Goal: Task Accomplishment & Management: Manage account settings

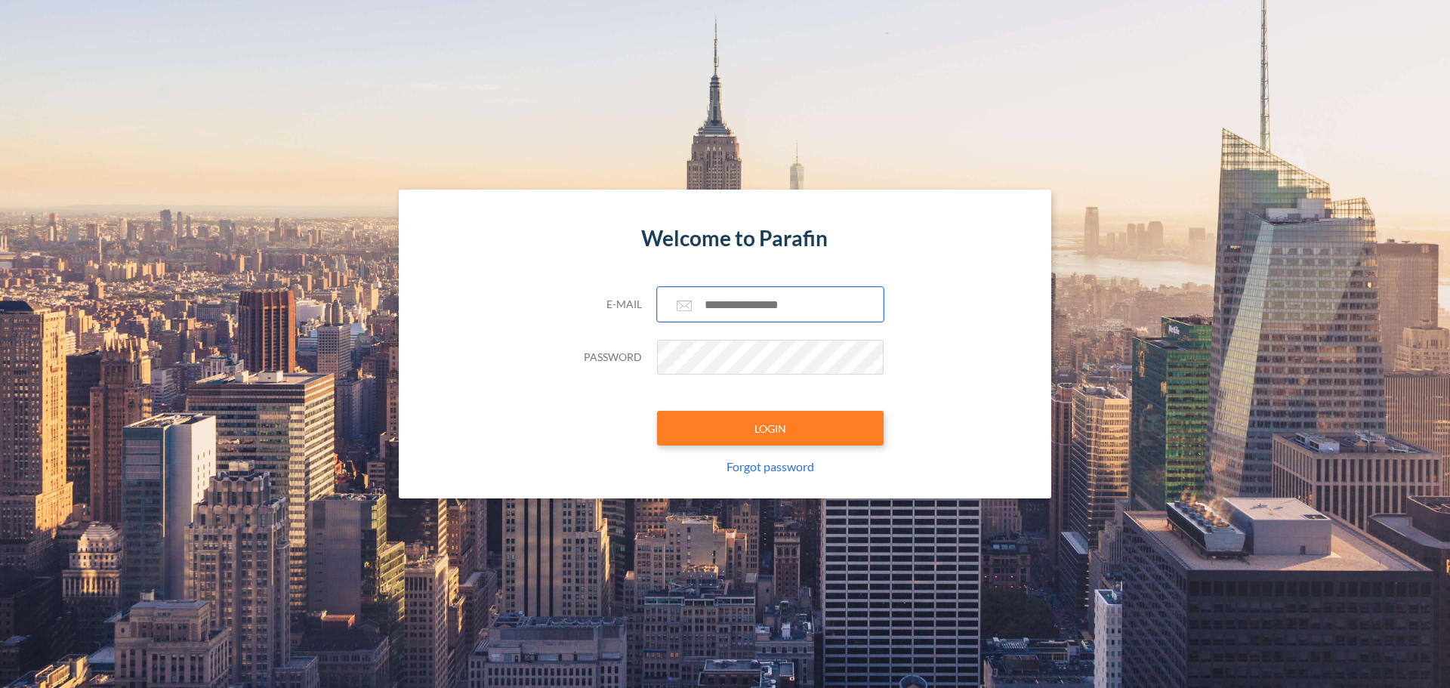
type input "**********"
click at [931, 366] on div "**********" at bounding box center [725, 345] width 653 height 310
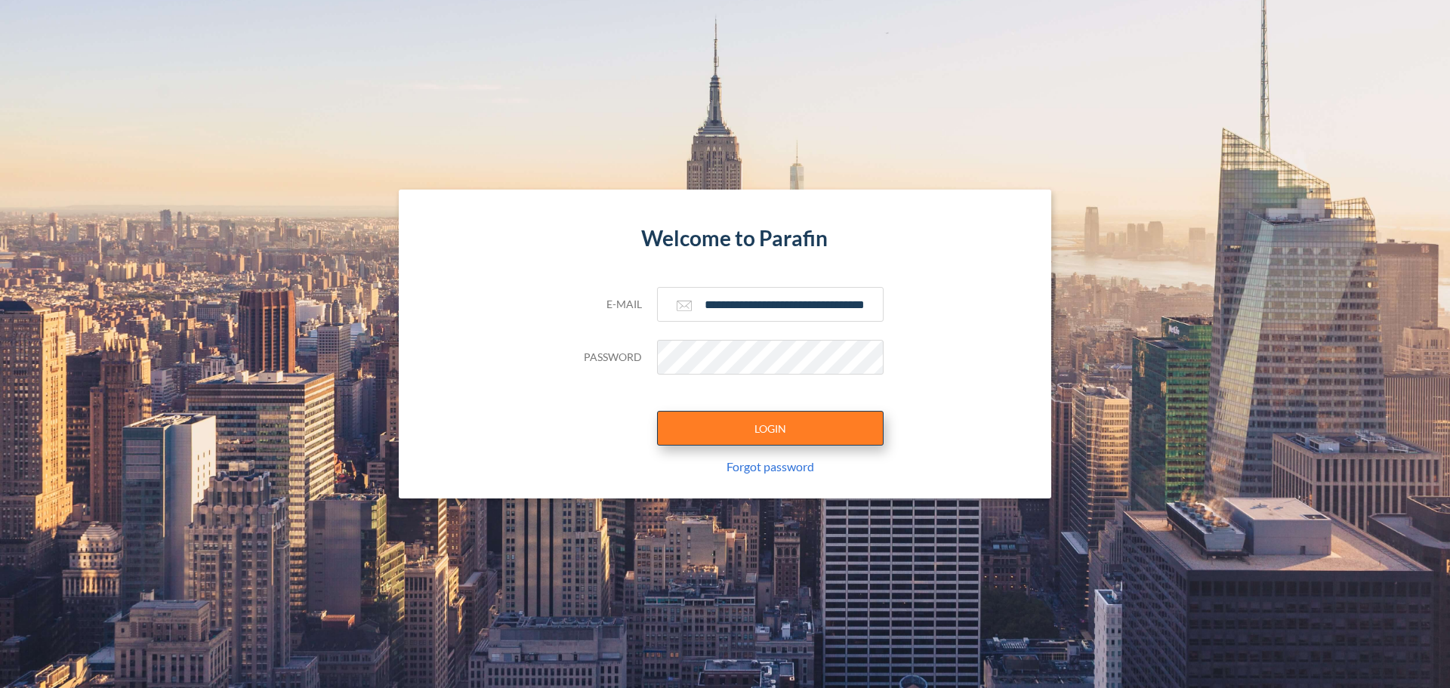
click at [845, 425] on button "LOGIN" at bounding box center [770, 428] width 227 height 35
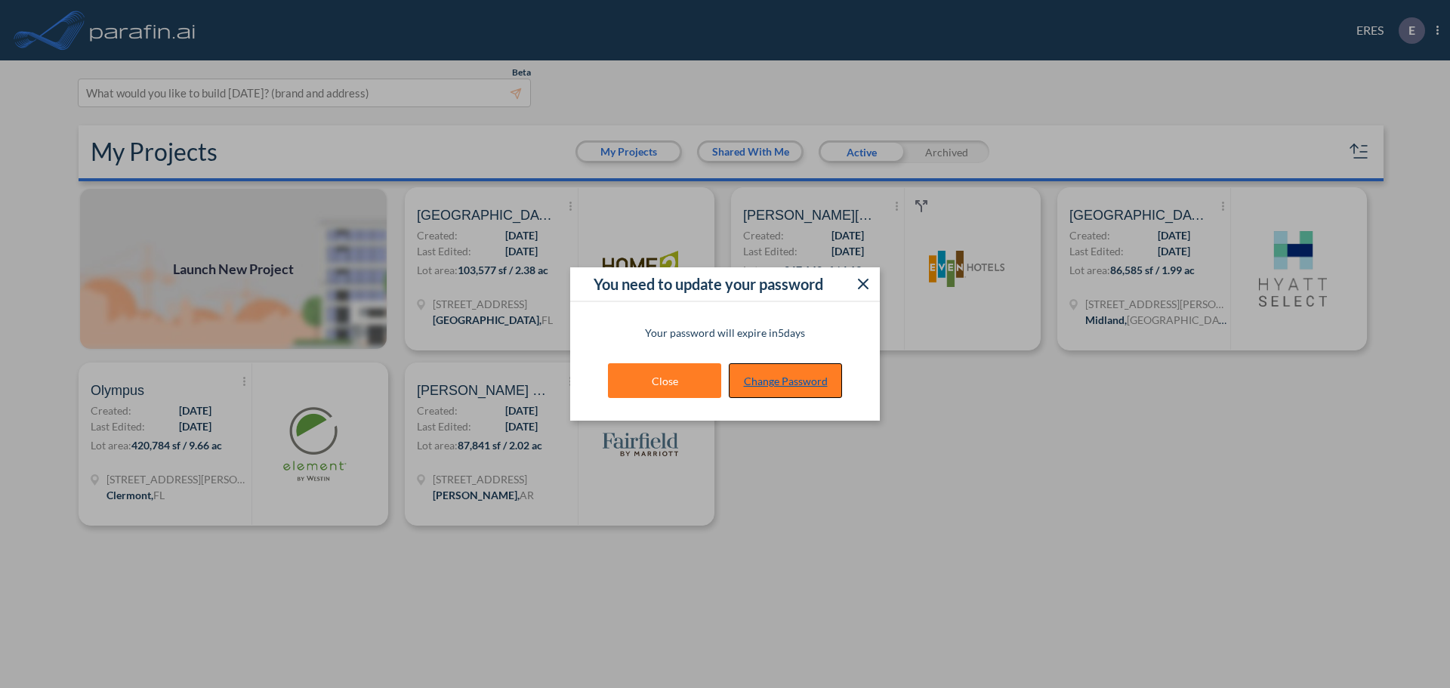
click at [819, 390] on link "Change Password" at bounding box center [785, 380] width 113 height 35
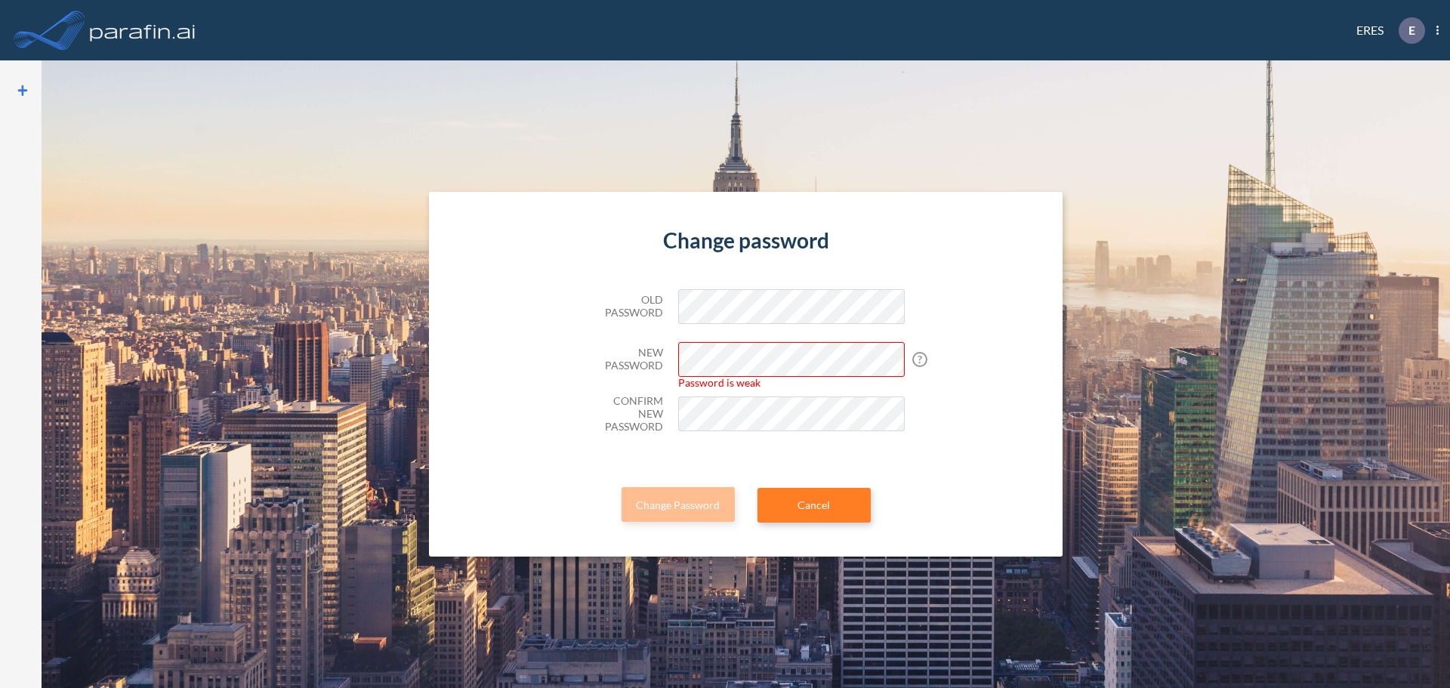
scroll to position [0, 20]
click at [968, 368] on div "Change password Old Password New Password Password is weak ? Your password must…" at bounding box center [746, 375] width 634 height 366
click at [970, 378] on div "Change password Old Password New Password Password is weak ? Your password must…" at bounding box center [746, 375] width 634 height 366
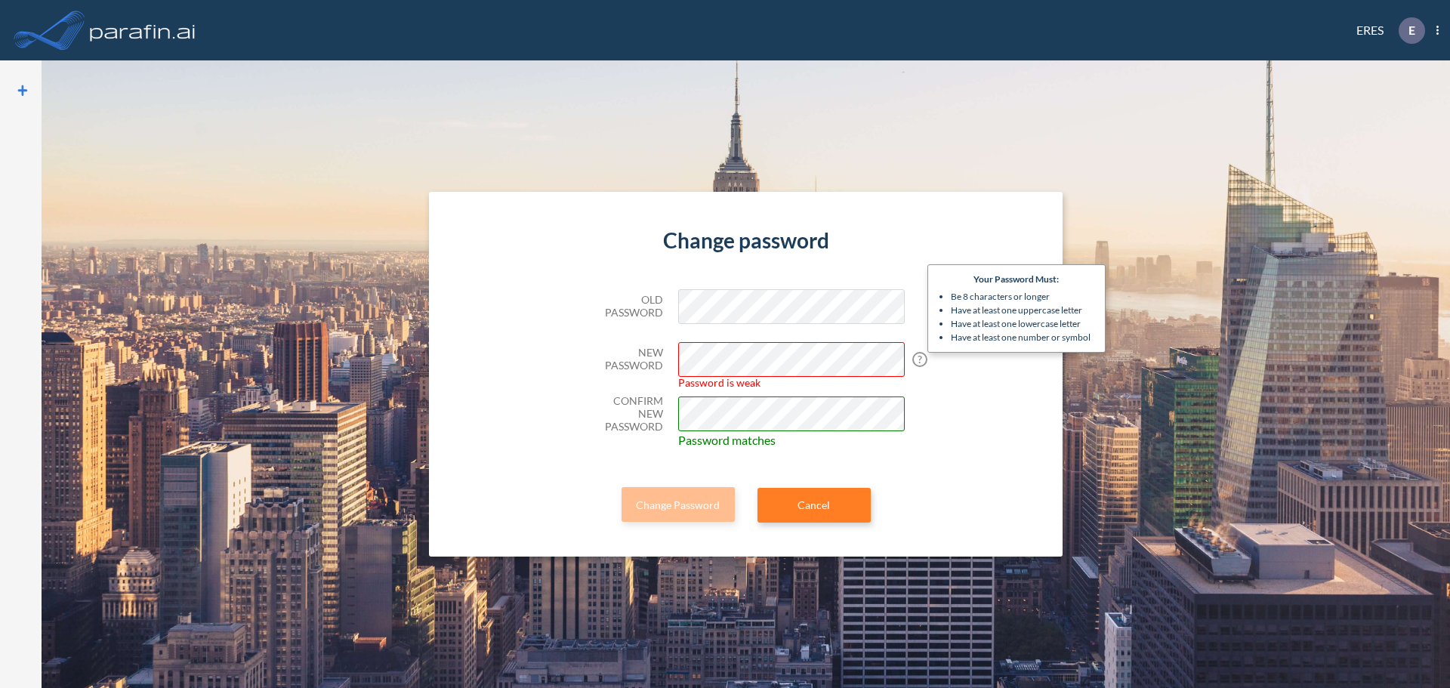
click at [919, 360] on span "?" at bounding box center [920, 359] width 15 height 15
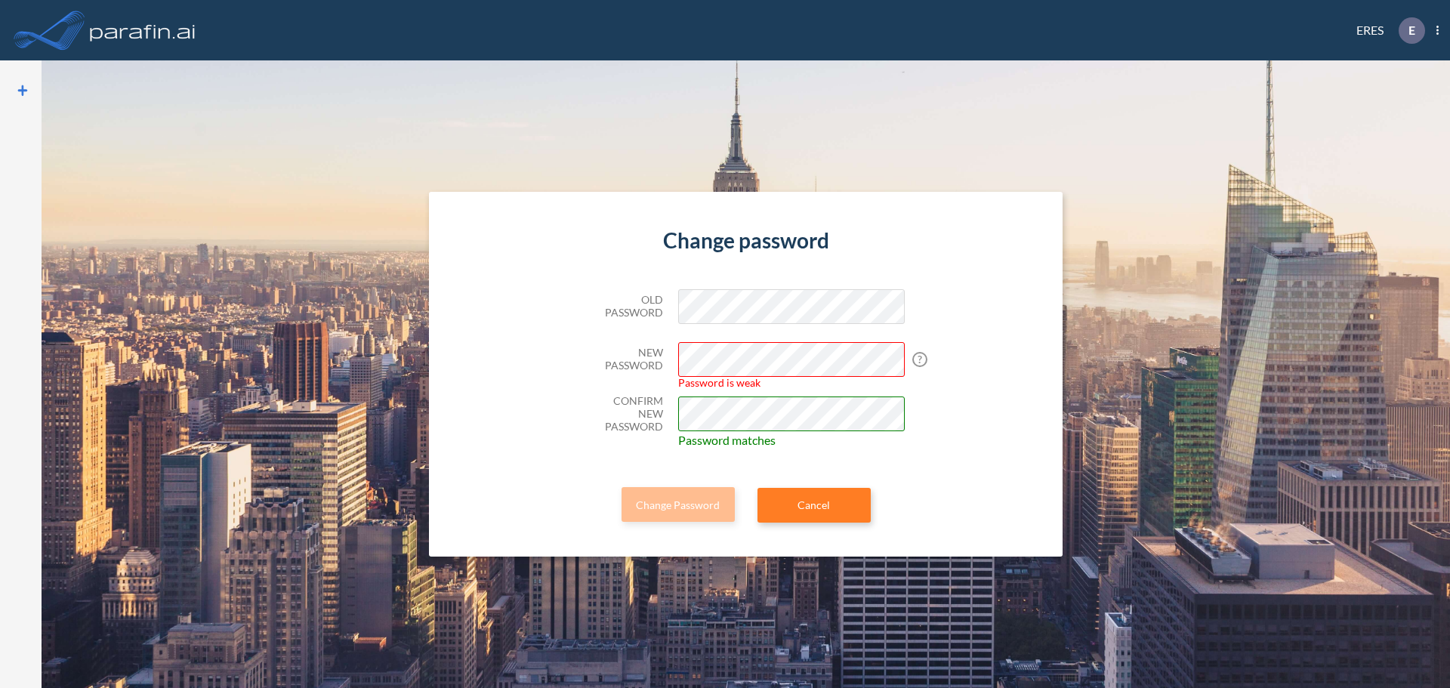
click at [658, 359] on div "New Password Password is weak ? Your password must: Be 8 characters or longer H…" at bounding box center [746, 359] width 317 height 35
click at [960, 362] on div "Change password Old Password New Password Password is strong Confirm New Passwo…" at bounding box center [746, 375] width 634 height 366
click at [697, 507] on button "Change Password" at bounding box center [678, 504] width 113 height 35
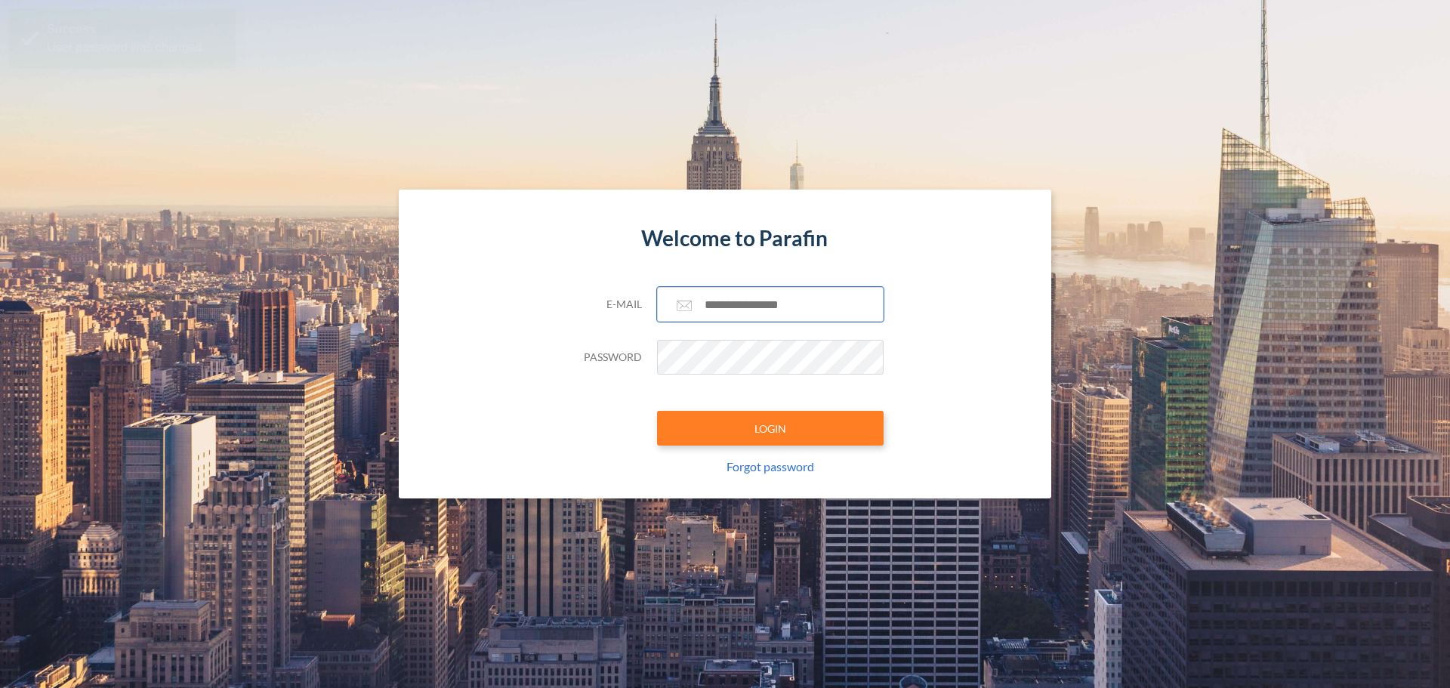
type input "**********"
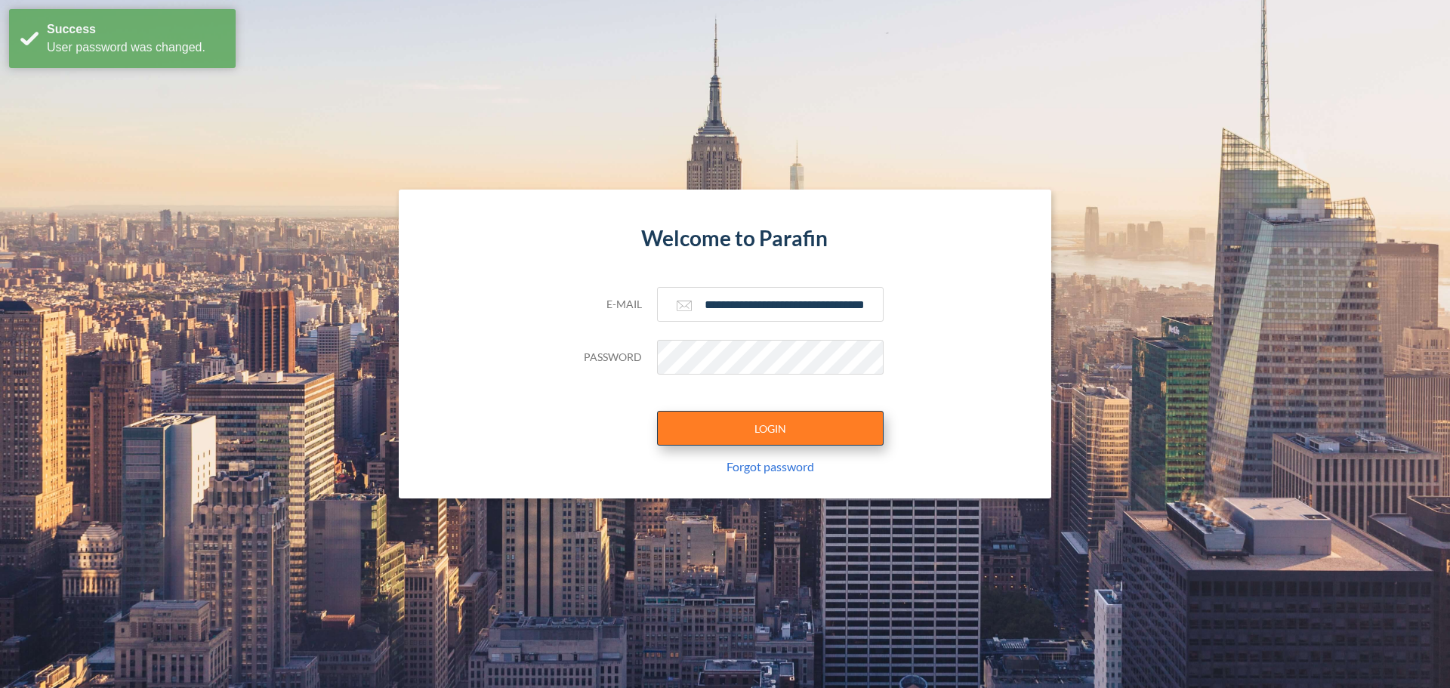
click at [822, 430] on button "LOGIN" at bounding box center [770, 428] width 227 height 35
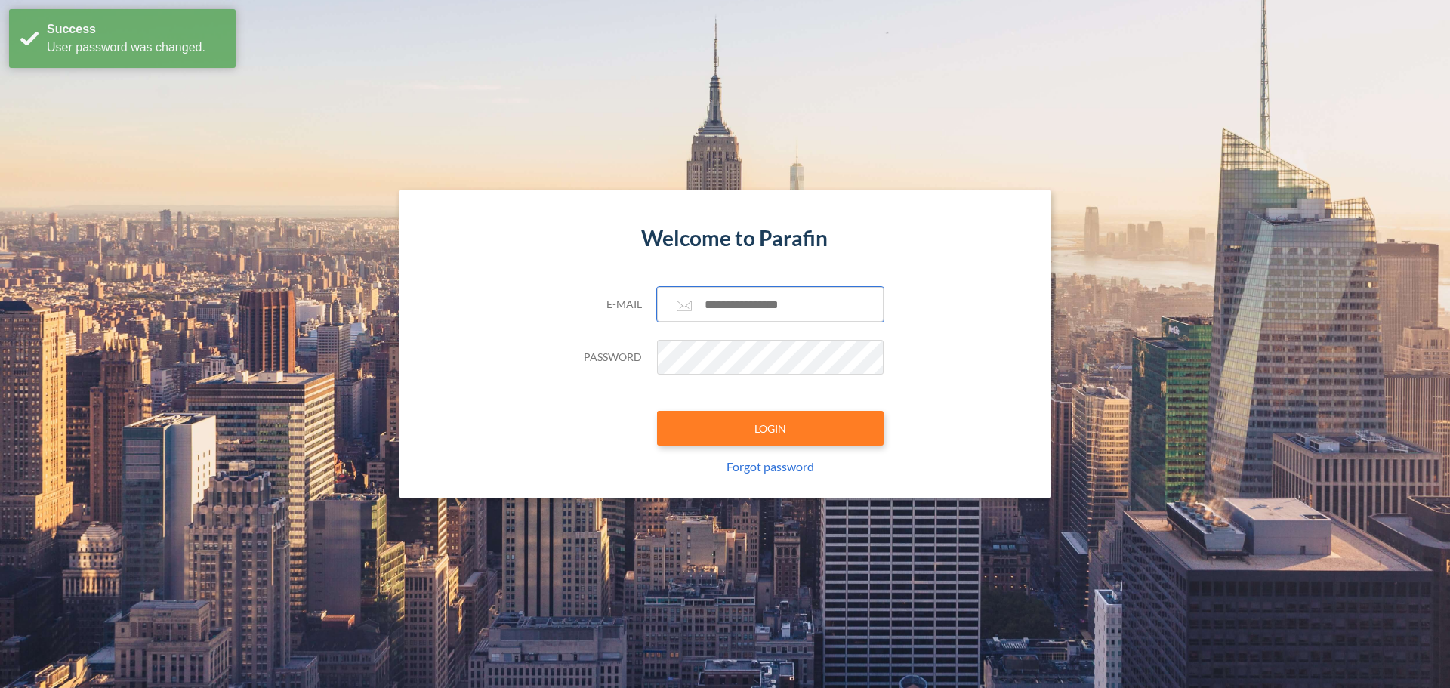
type input "**********"
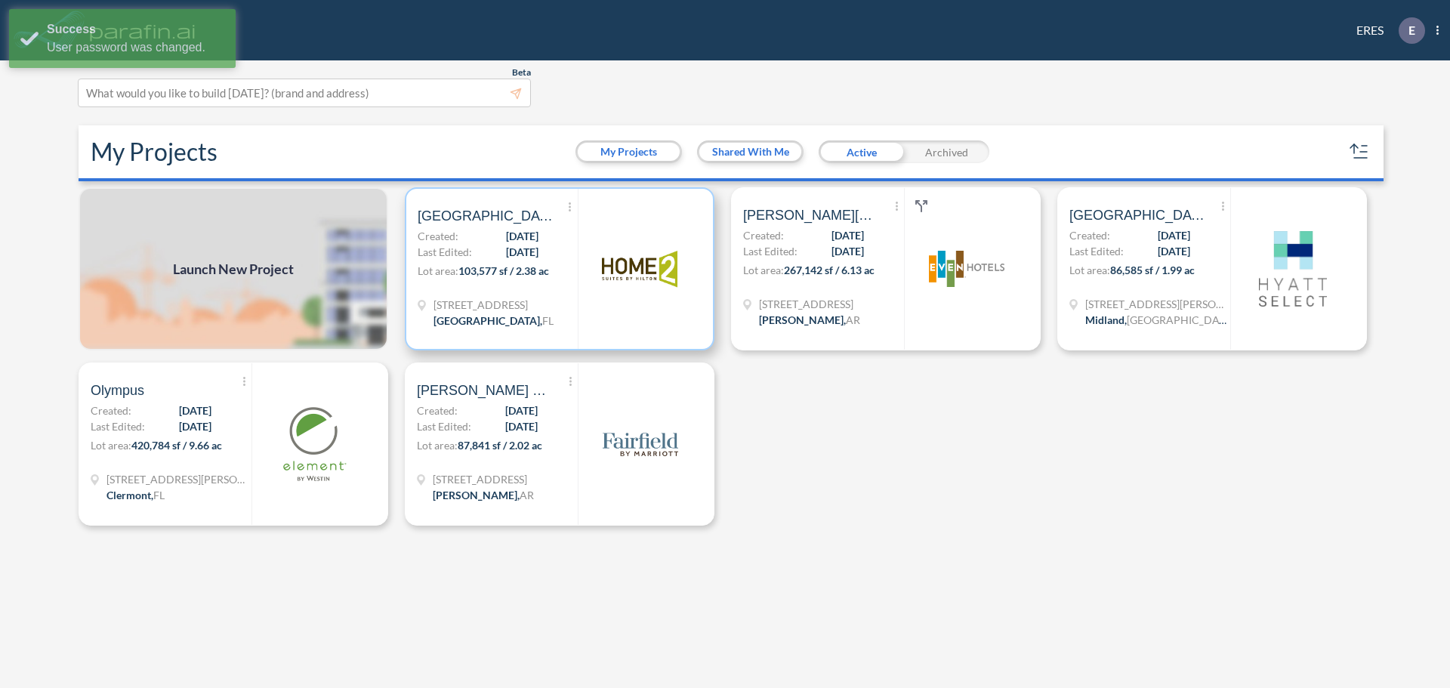
click at [621, 292] on img at bounding box center [640, 269] width 76 height 76
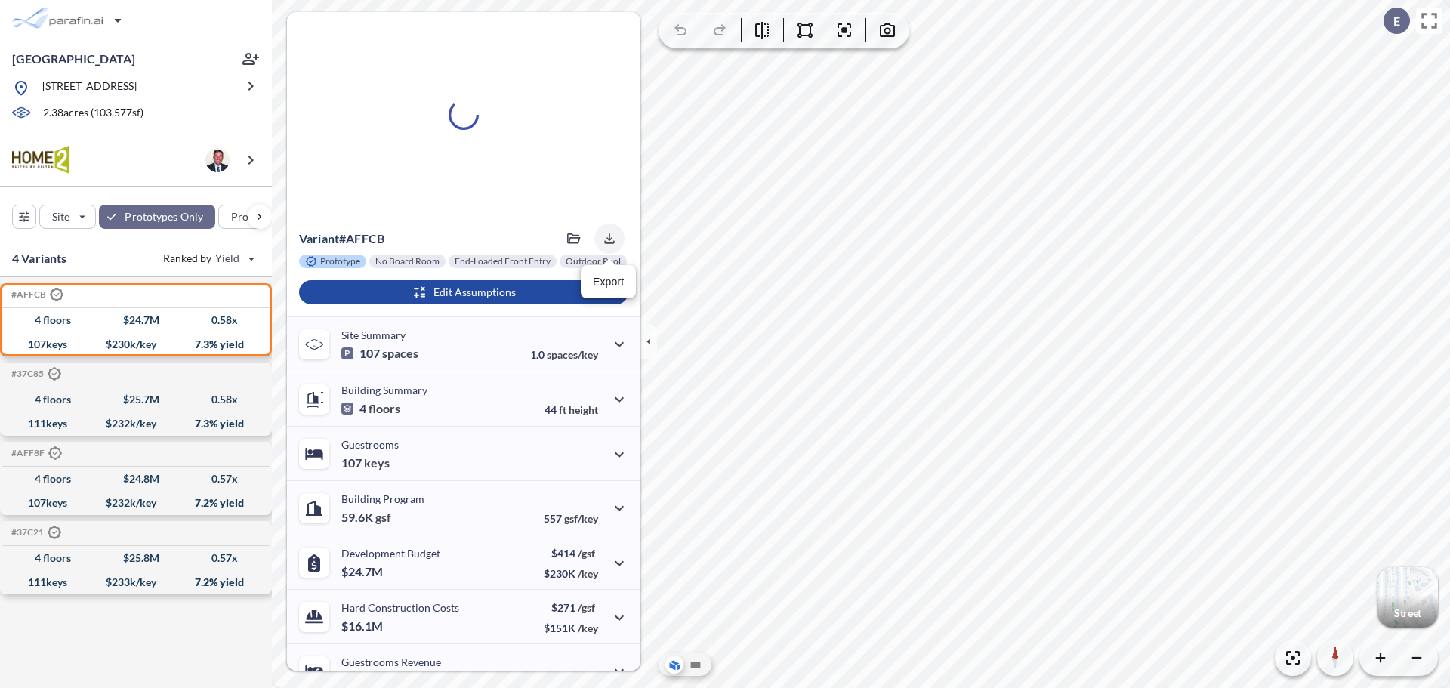
click at [604, 233] on icon "button" at bounding box center [609, 238] width 15 height 15
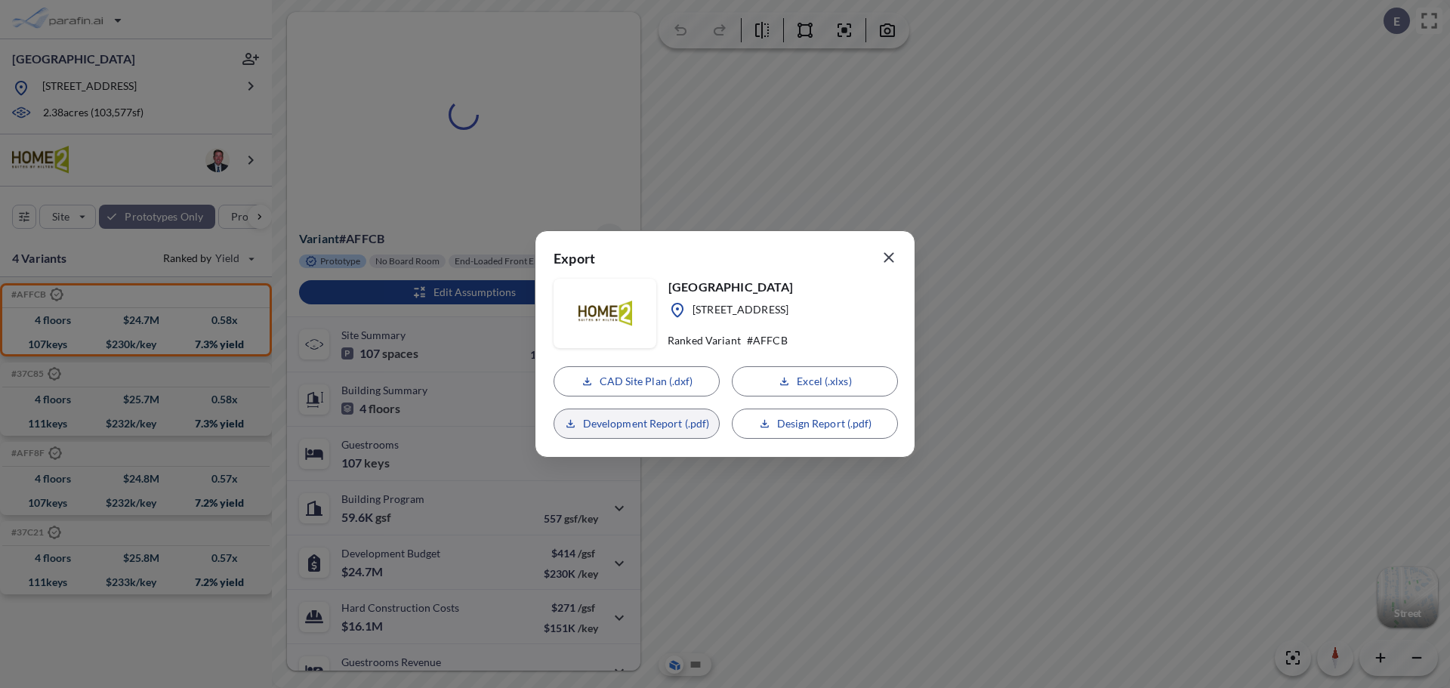
click at [653, 379] on p "CAD Site Plan (.dxf)" at bounding box center [647, 381] width 94 height 15
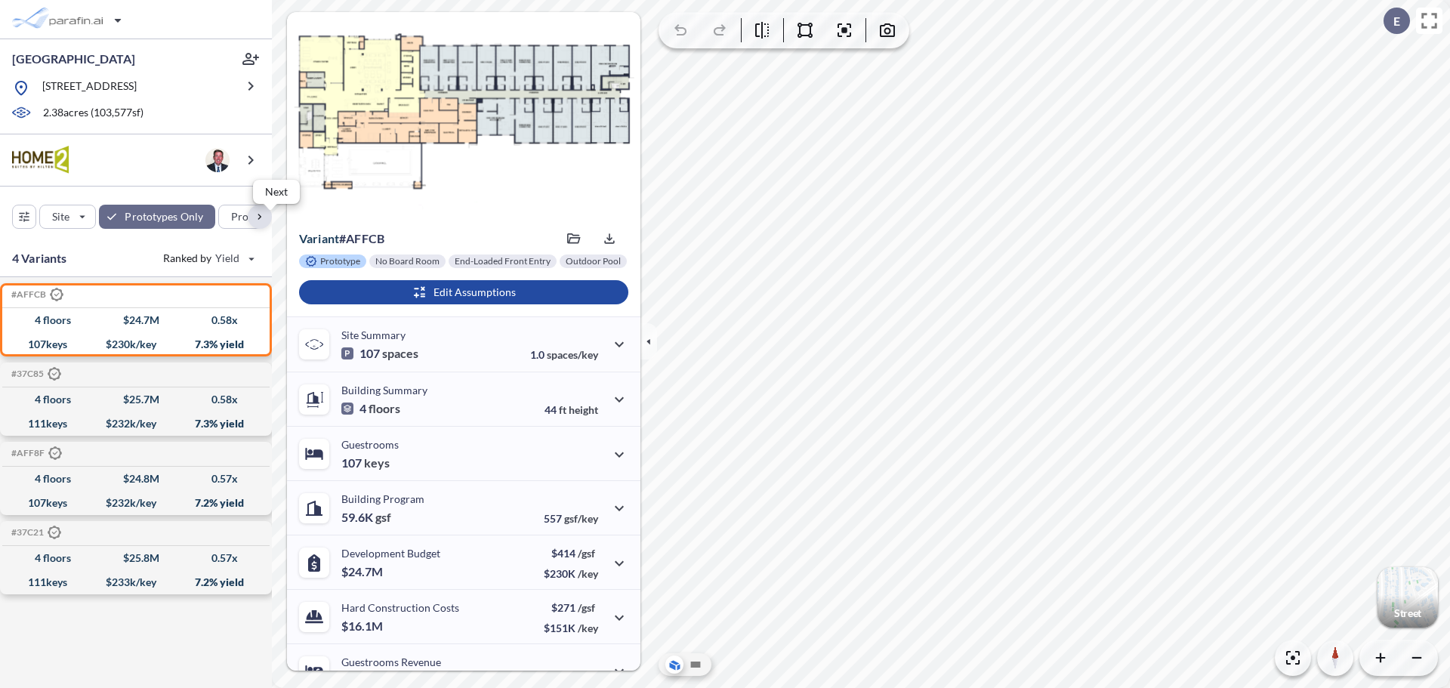
drag, startPoint x: 260, startPoint y: 215, endPoint x: 259, endPoint y: 224, distance: 9.1
click at [260, 215] on div "button" at bounding box center [260, 217] width 24 height 24
click at [260, 216] on div "button" at bounding box center [260, 217] width 24 height 24
click at [14, 217] on div "button" at bounding box center [12, 217] width 24 height 24
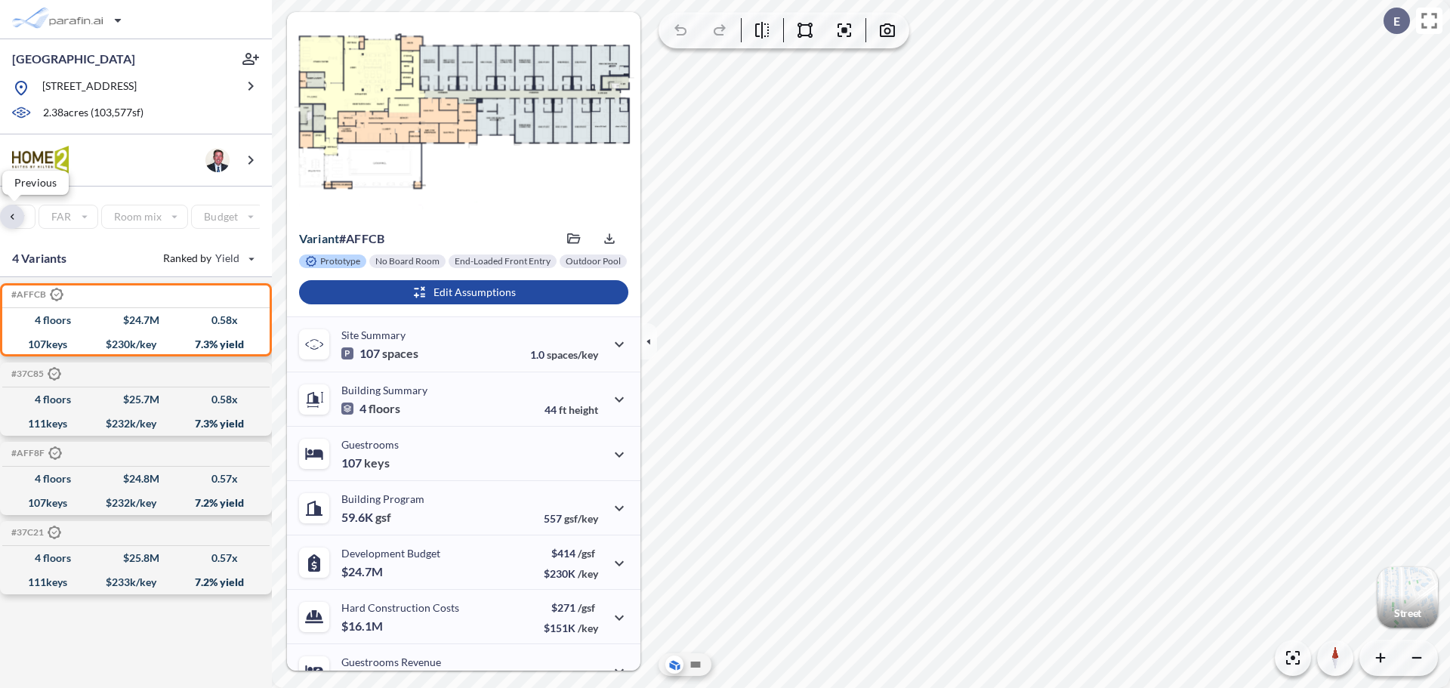
click at [14, 217] on div "button" at bounding box center [12, 217] width 24 height 24
drag, startPoint x: 14, startPoint y: 217, endPoint x: 0, endPoint y: 218, distance: 14.4
click at [14, 217] on div "button" at bounding box center [12, 217] width 24 height 24
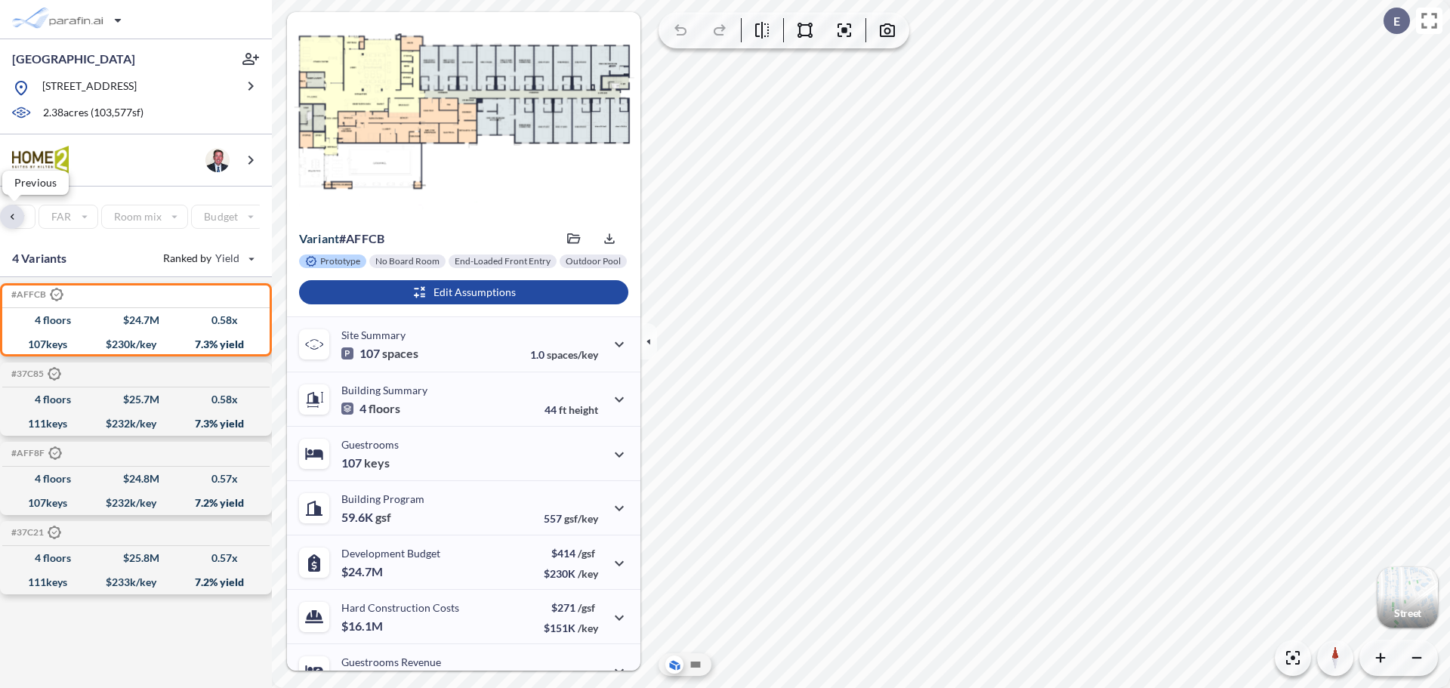
click at [14, 217] on div "button" at bounding box center [12, 217] width 24 height 24
click at [14, 220] on div "button" at bounding box center [12, 217] width 24 height 24
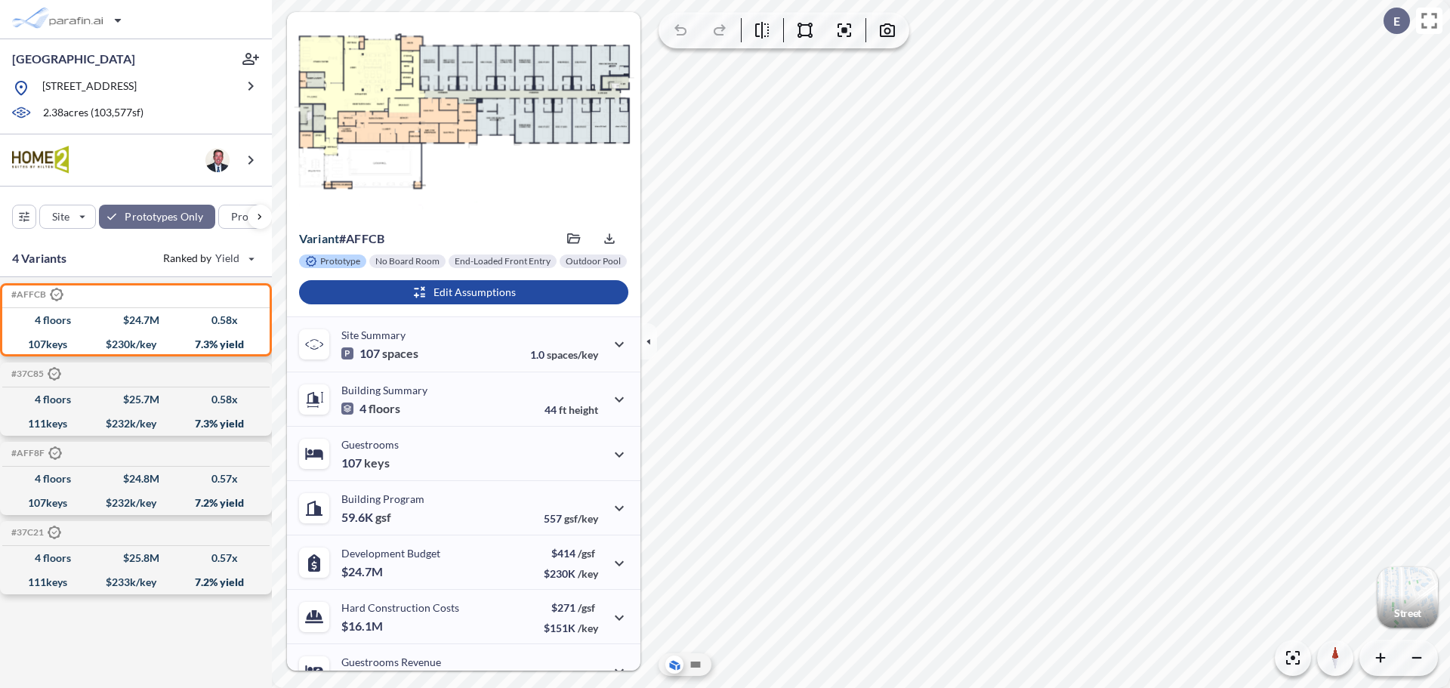
click at [14, 220] on icon "button" at bounding box center [23, 217] width 23 height 24
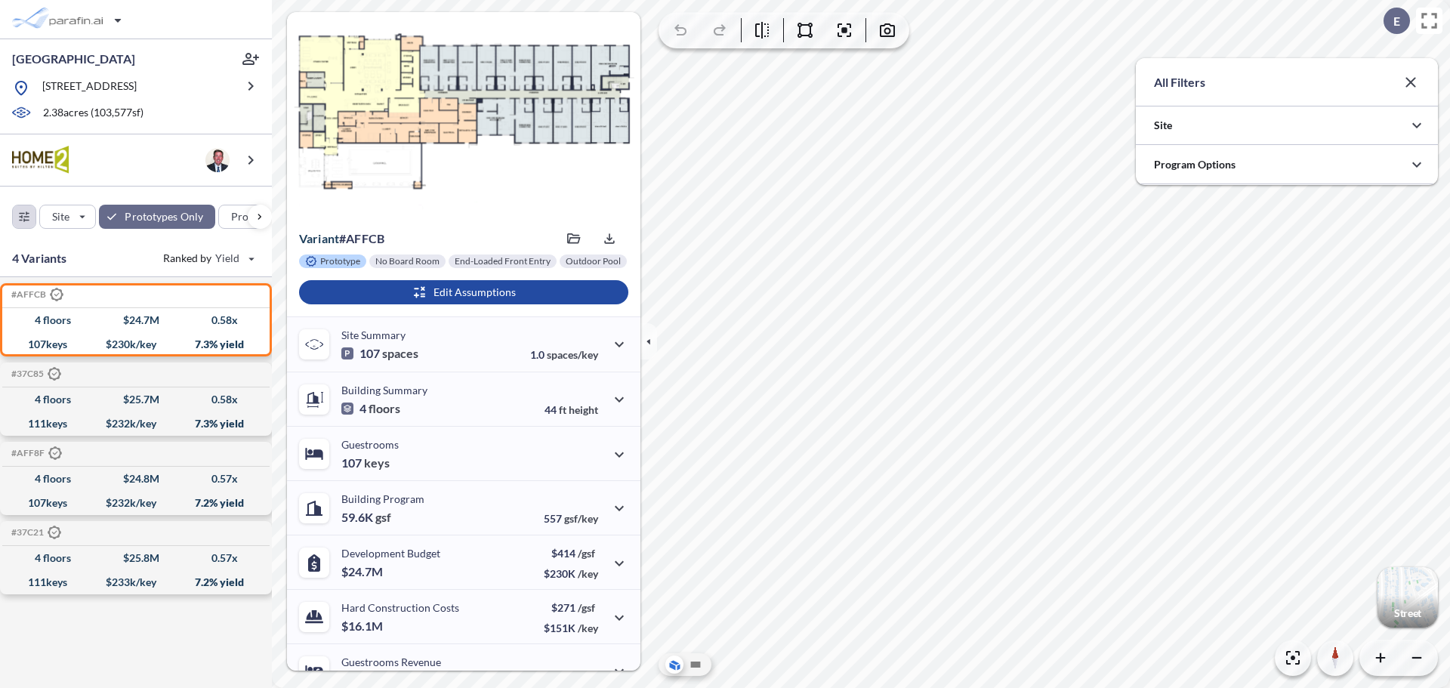
scroll to position [335, 302]
click at [1349, 135] on div at bounding box center [1287, 125] width 302 height 39
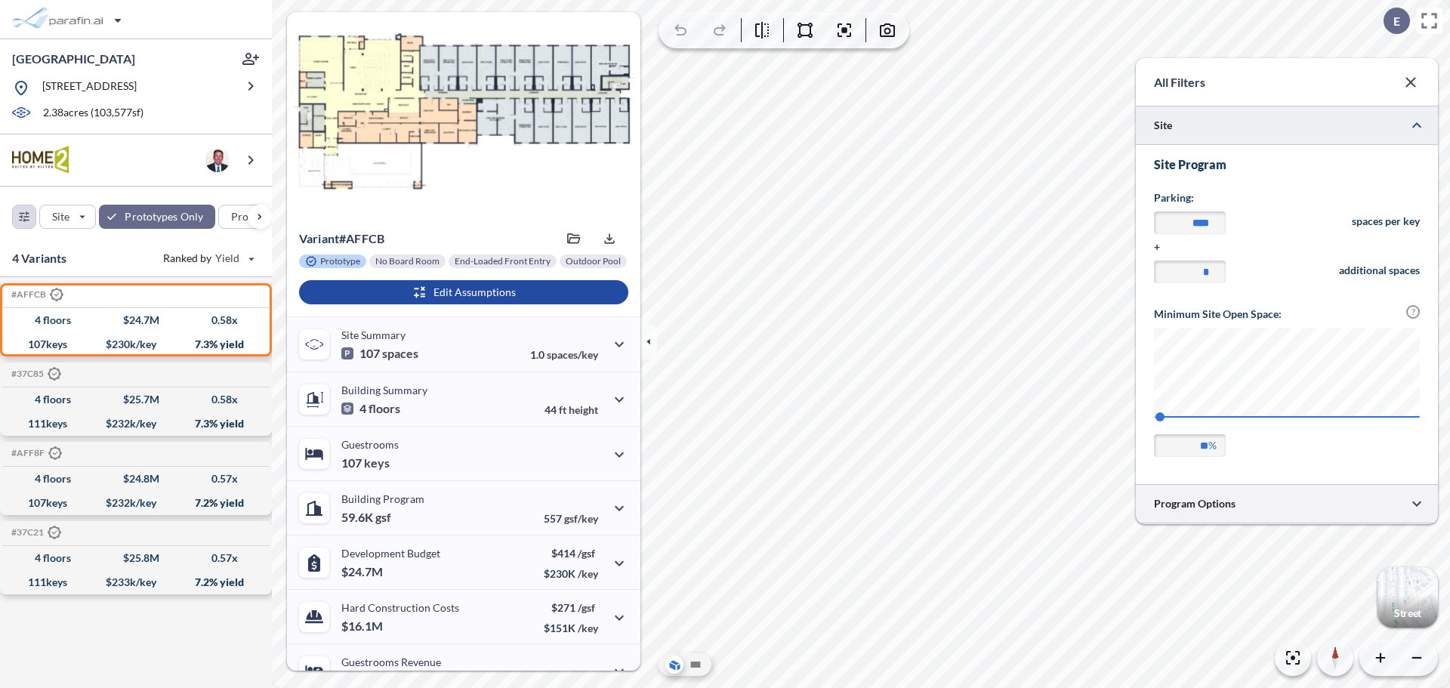
click at [1300, 502] on div at bounding box center [1287, 503] width 302 height 39
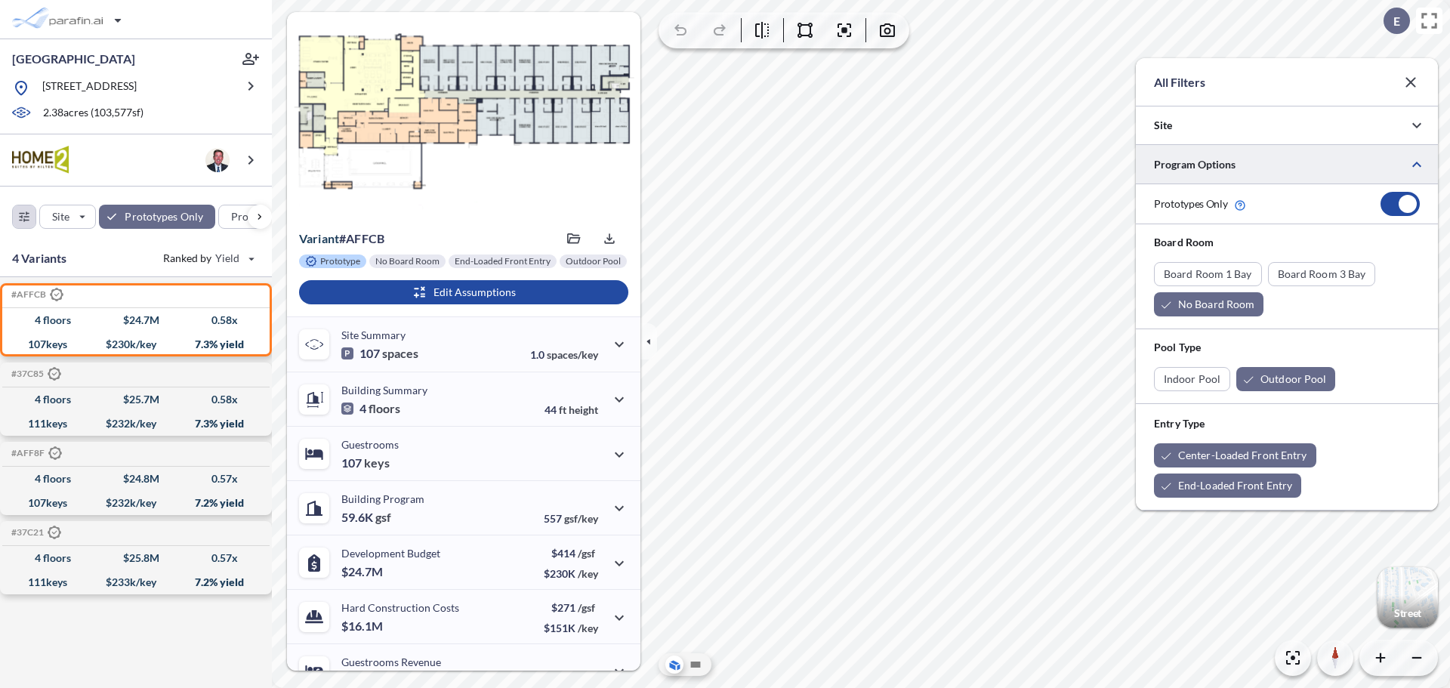
click at [1281, 159] on div at bounding box center [1287, 164] width 302 height 39
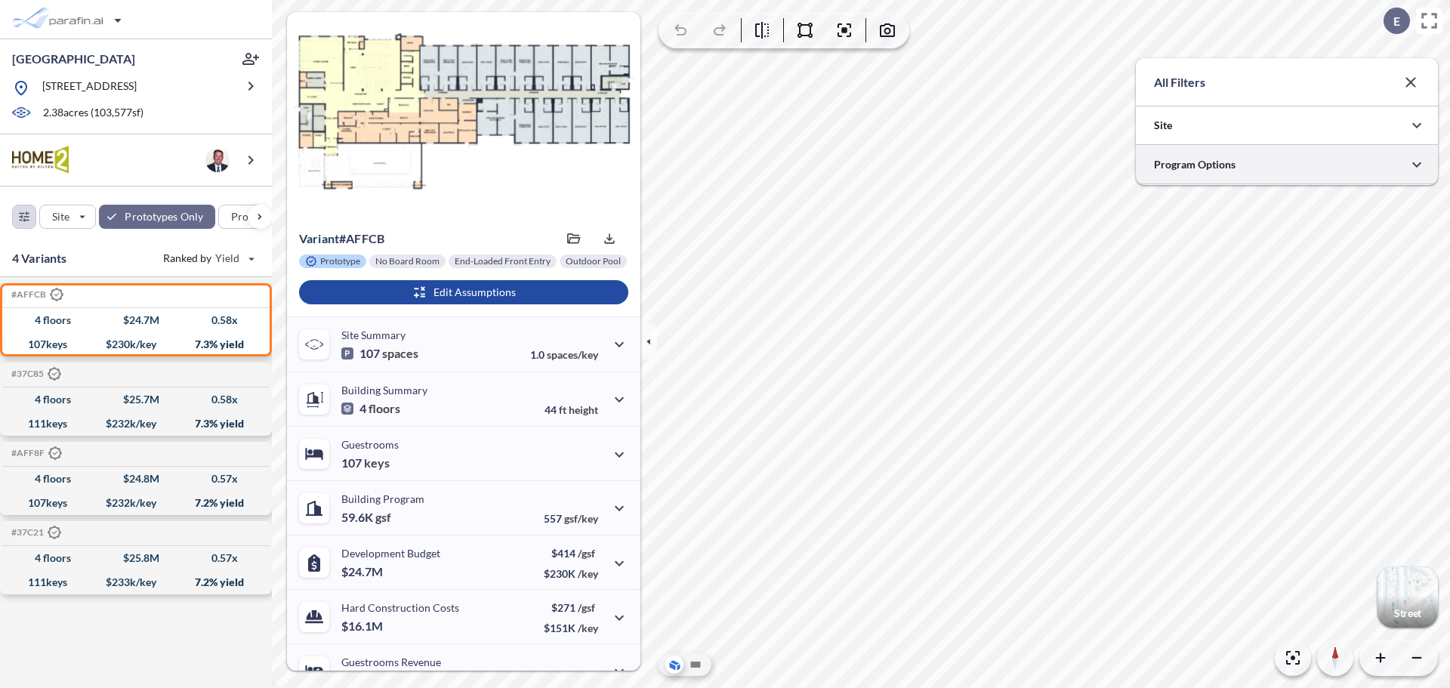
click at [1293, 168] on div at bounding box center [1287, 164] width 302 height 39
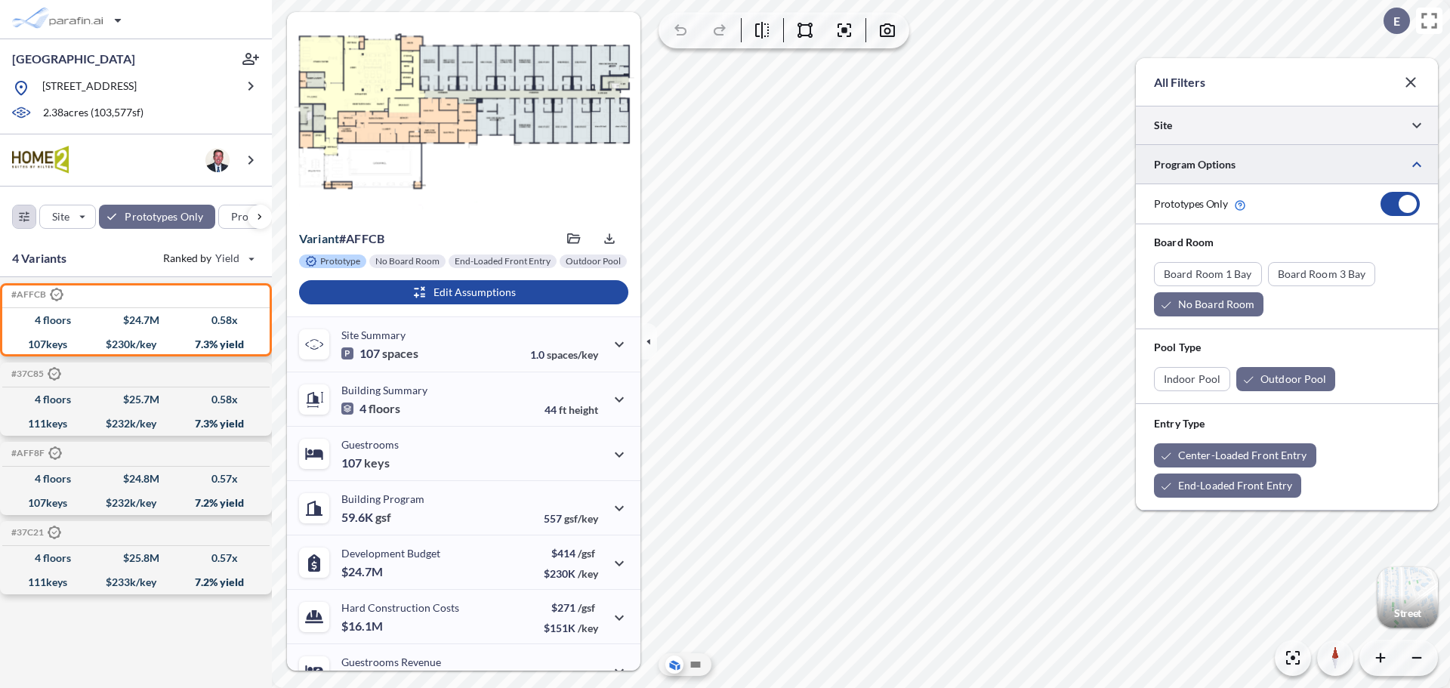
click at [1280, 125] on div at bounding box center [1287, 125] width 302 height 39
